Goal: Task Accomplishment & Management: Manage account settings

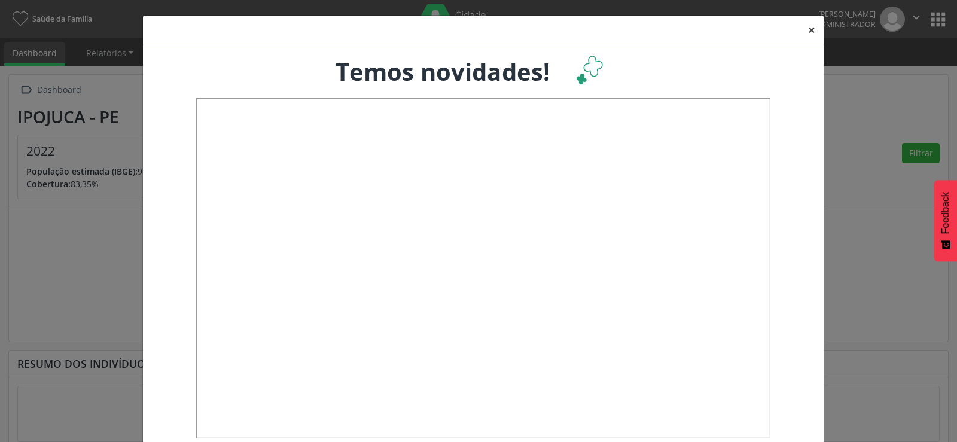
click at [812, 31] on button "×" at bounding box center [812, 30] width 24 height 29
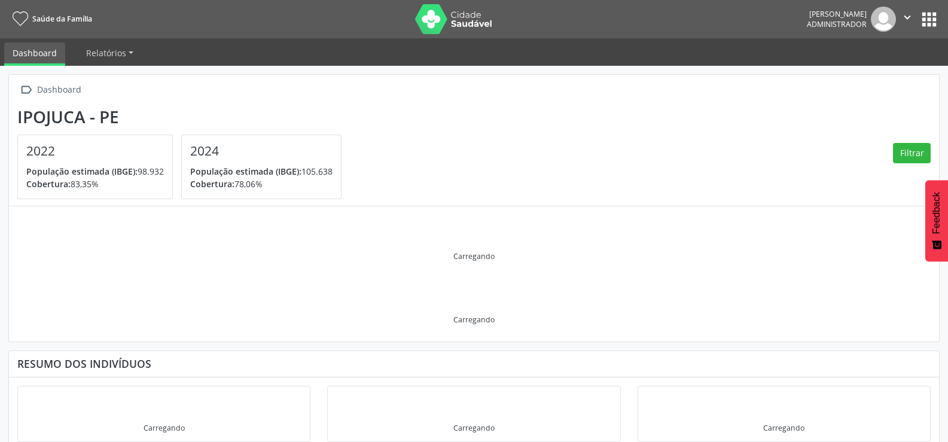
click at [924, 22] on button "apps" at bounding box center [929, 19] width 21 height 21
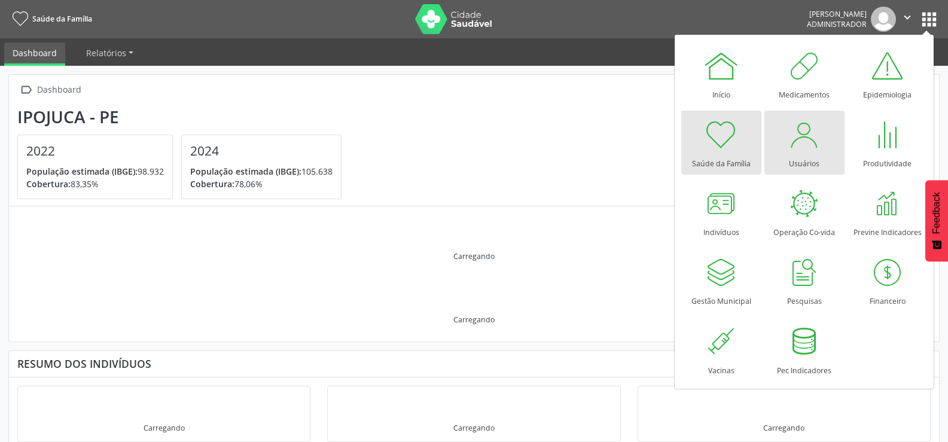
click at [787, 153] on link "Usuários" at bounding box center [805, 143] width 80 height 64
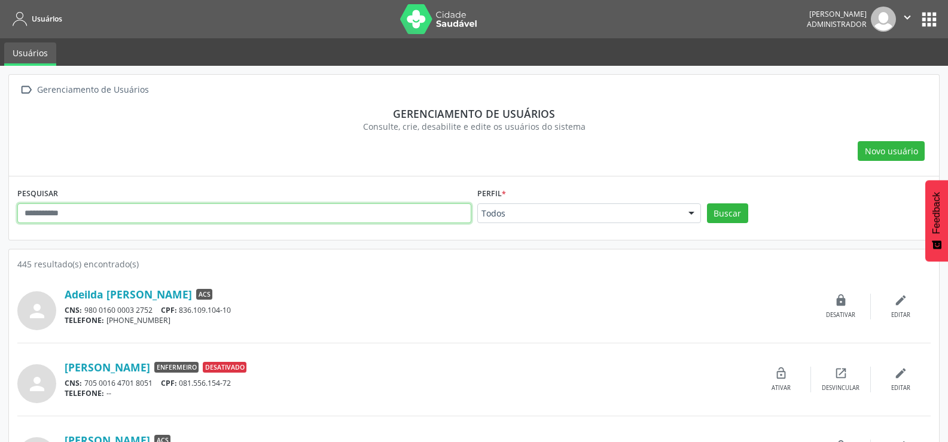
paste input "**********"
type input "**********"
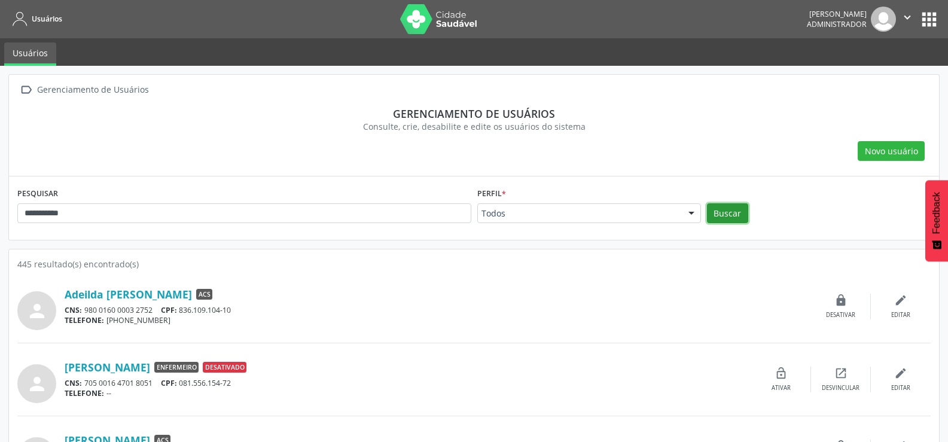
click at [739, 208] on button "Buscar" at bounding box center [727, 213] width 41 height 20
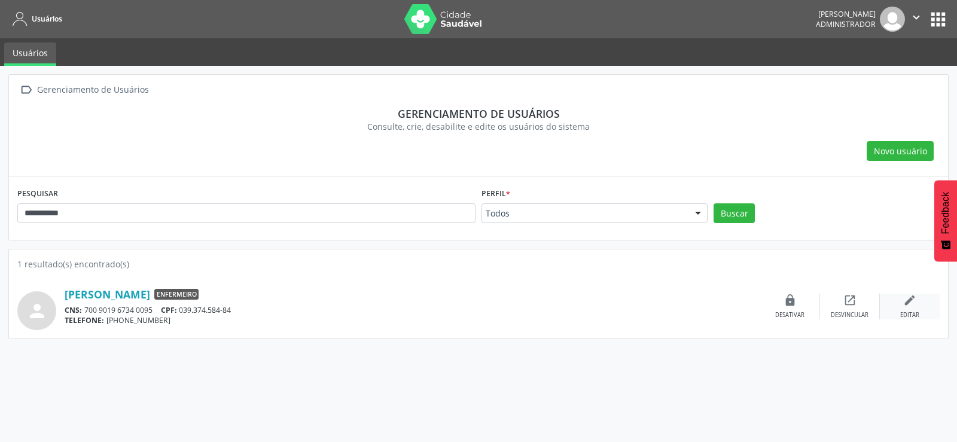
click at [911, 303] on icon "edit" at bounding box center [910, 300] width 13 height 13
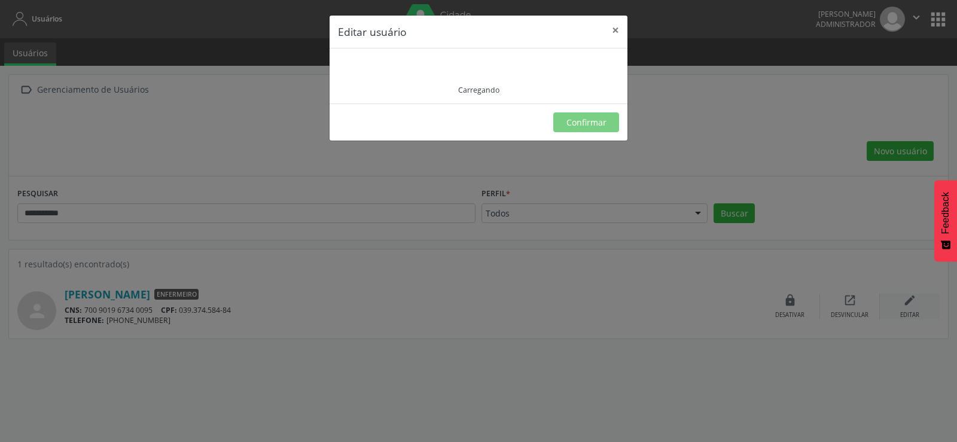
type input "**********"
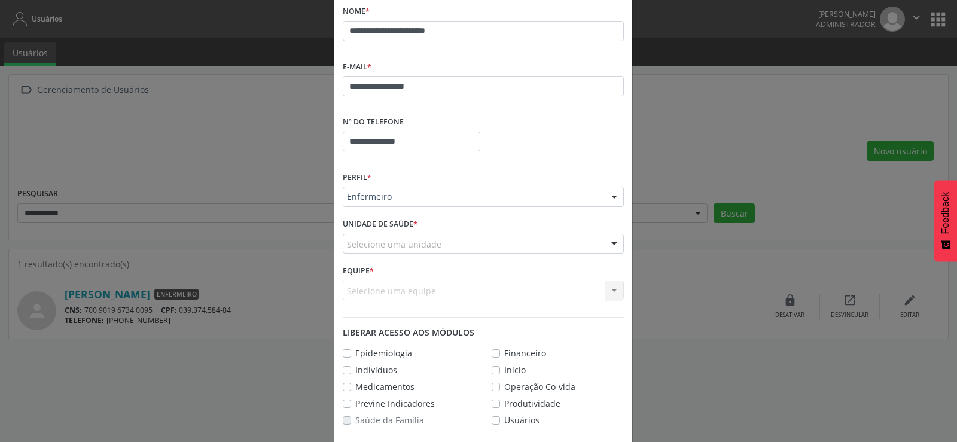
scroll to position [155, 0]
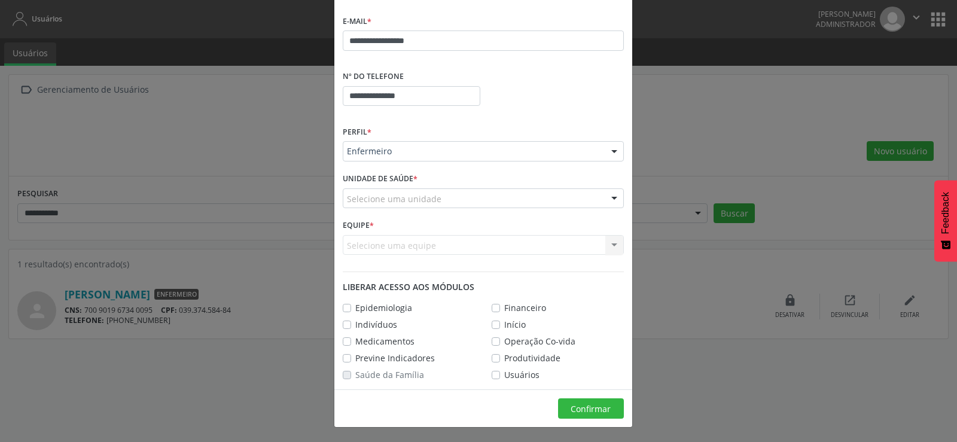
click at [489, 196] on div "Selecione uma unidade" at bounding box center [483, 198] width 281 height 20
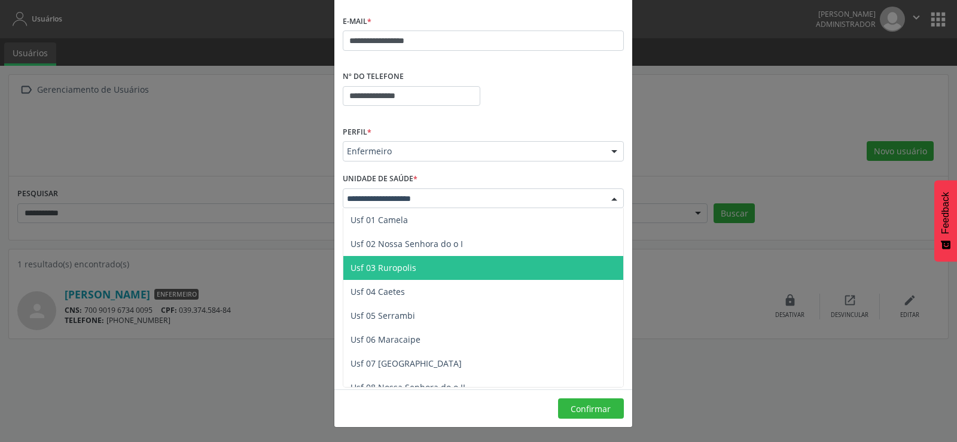
drag, startPoint x: 413, startPoint y: 268, endPoint x: 417, endPoint y: 273, distance: 6.4
click at [417, 273] on span "Usf 03 Ruropolis" at bounding box center [483, 268] width 280 height 24
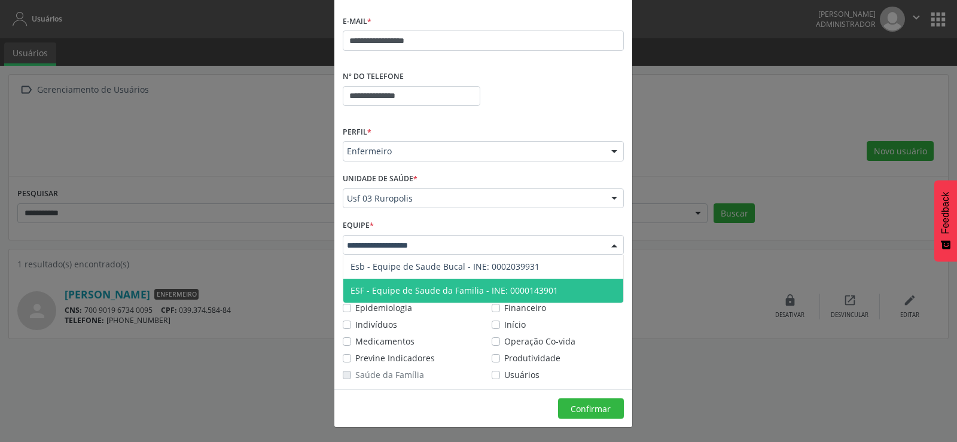
click at [425, 284] on span "ESF - Equipe de Saude da Familia - INE: 0000143901" at bounding box center [483, 291] width 280 height 24
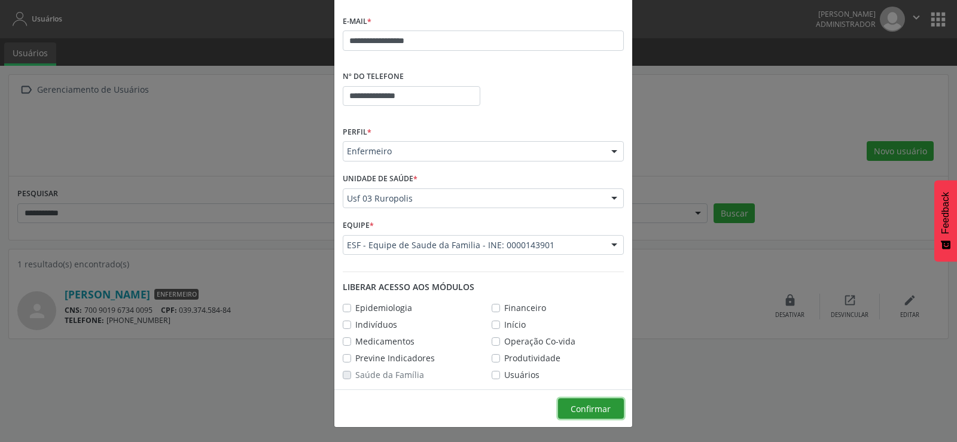
click at [580, 409] on span "Confirmar" at bounding box center [591, 408] width 40 height 11
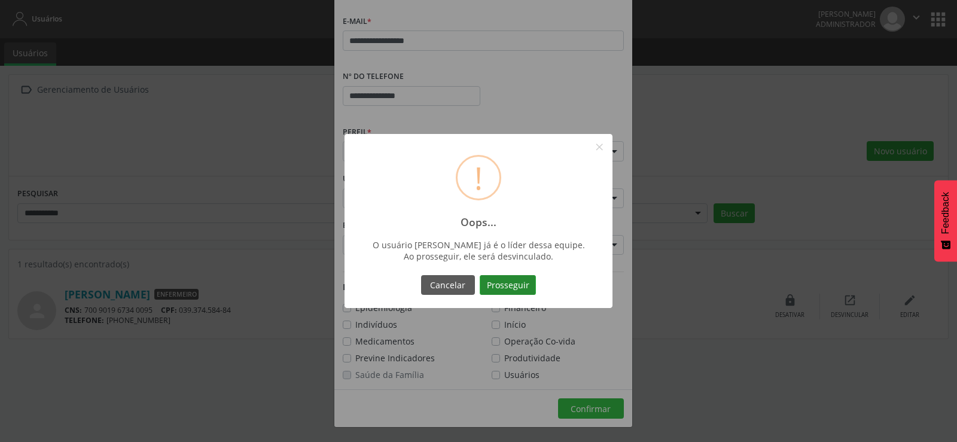
click at [498, 285] on button "Prosseguir" at bounding box center [508, 285] width 56 height 20
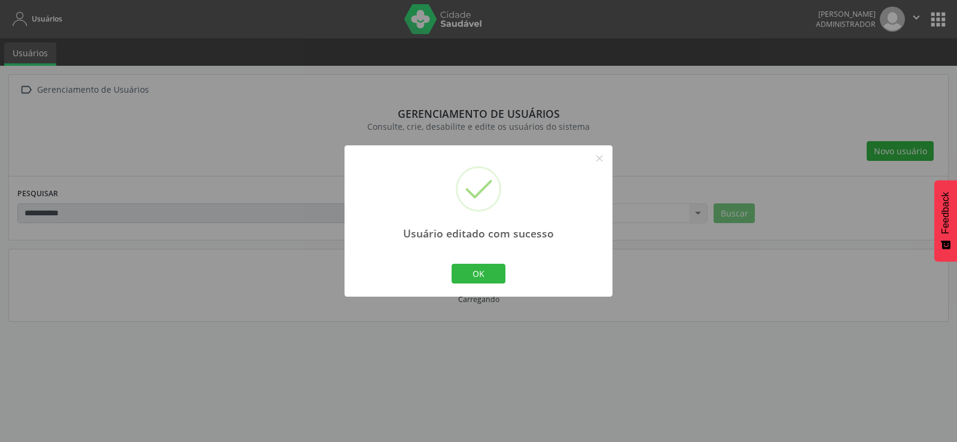
scroll to position [110, 0]
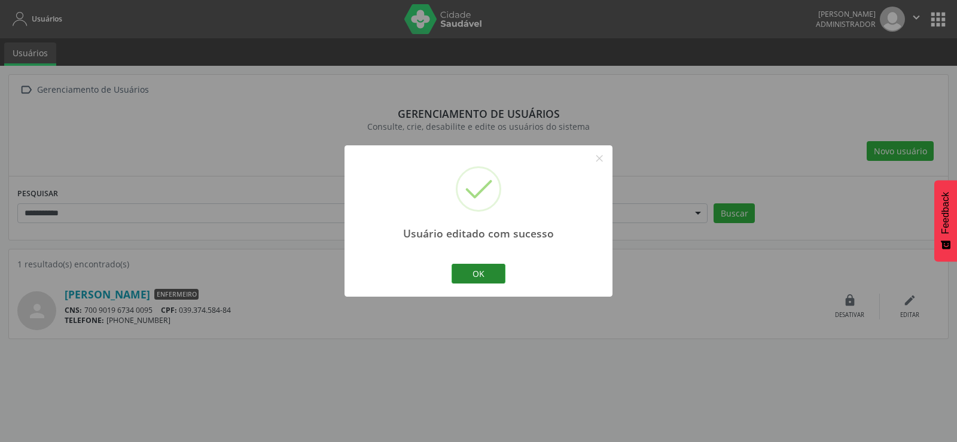
click at [482, 272] on button "OK" at bounding box center [479, 274] width 54 height 20
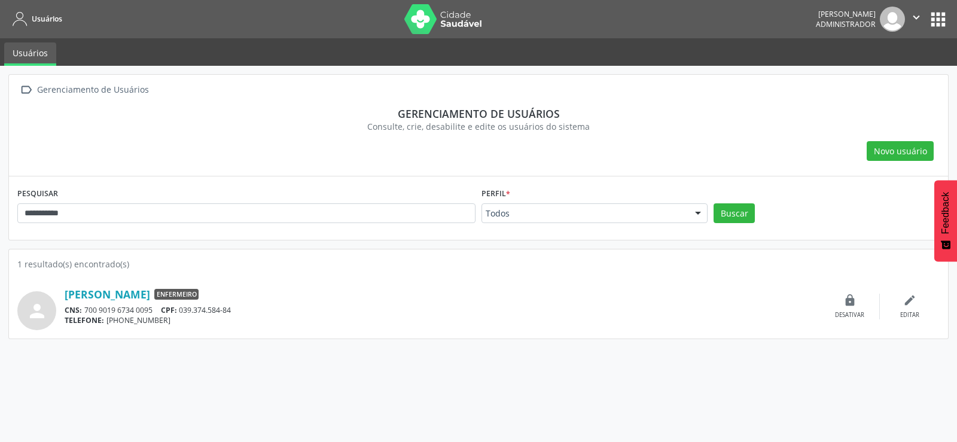
click at [913, 11] on icon "" at bounding box center [916, 17] width 13 height 13
click at [877, 65] on link "Sair" at bounding box center [886, 73] width 83 height 17
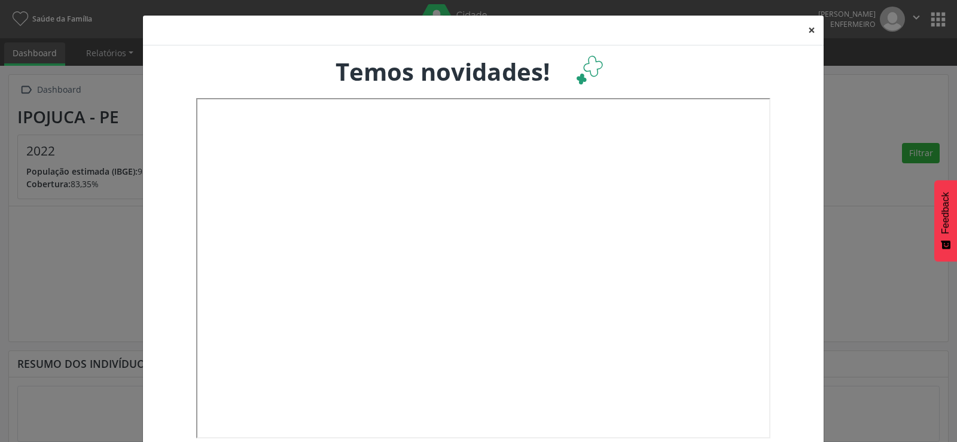
click at [810, 25] on button "×" at bounding box center [812, 30] width 24 height 29
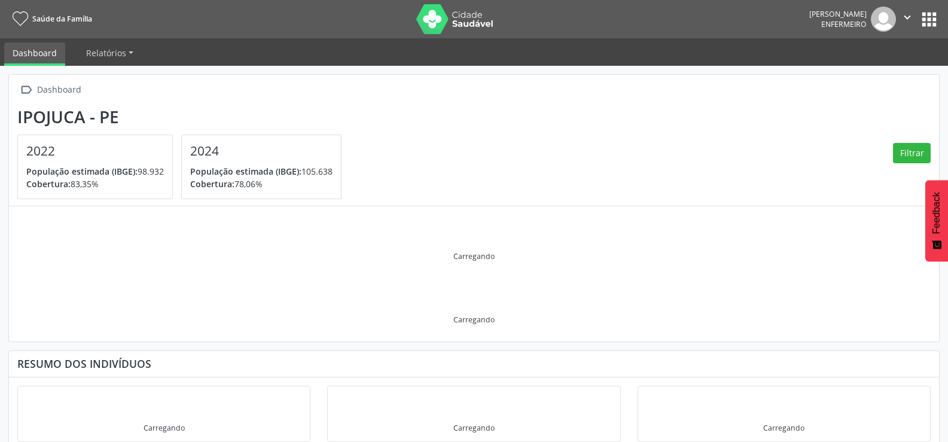
click at [907, 19] on icon "" at bounding box center [907, 17] width 13 height 13
click at [862, 67] on link "Sair" at bounding box center [877, 73] width 83 height 17
